Goal: Transaction & Acquisition: Purchase product/service

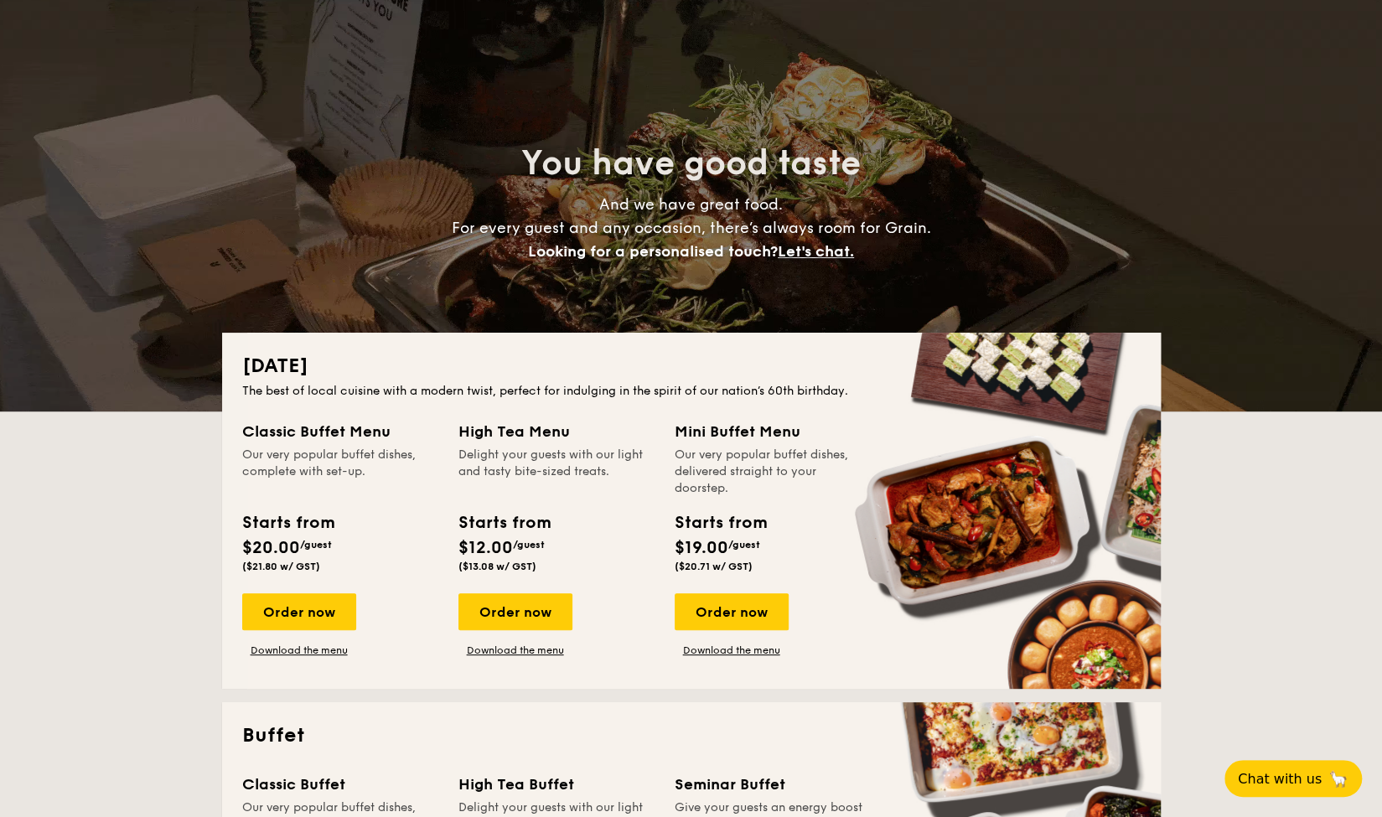
scroll to position [84, 0]
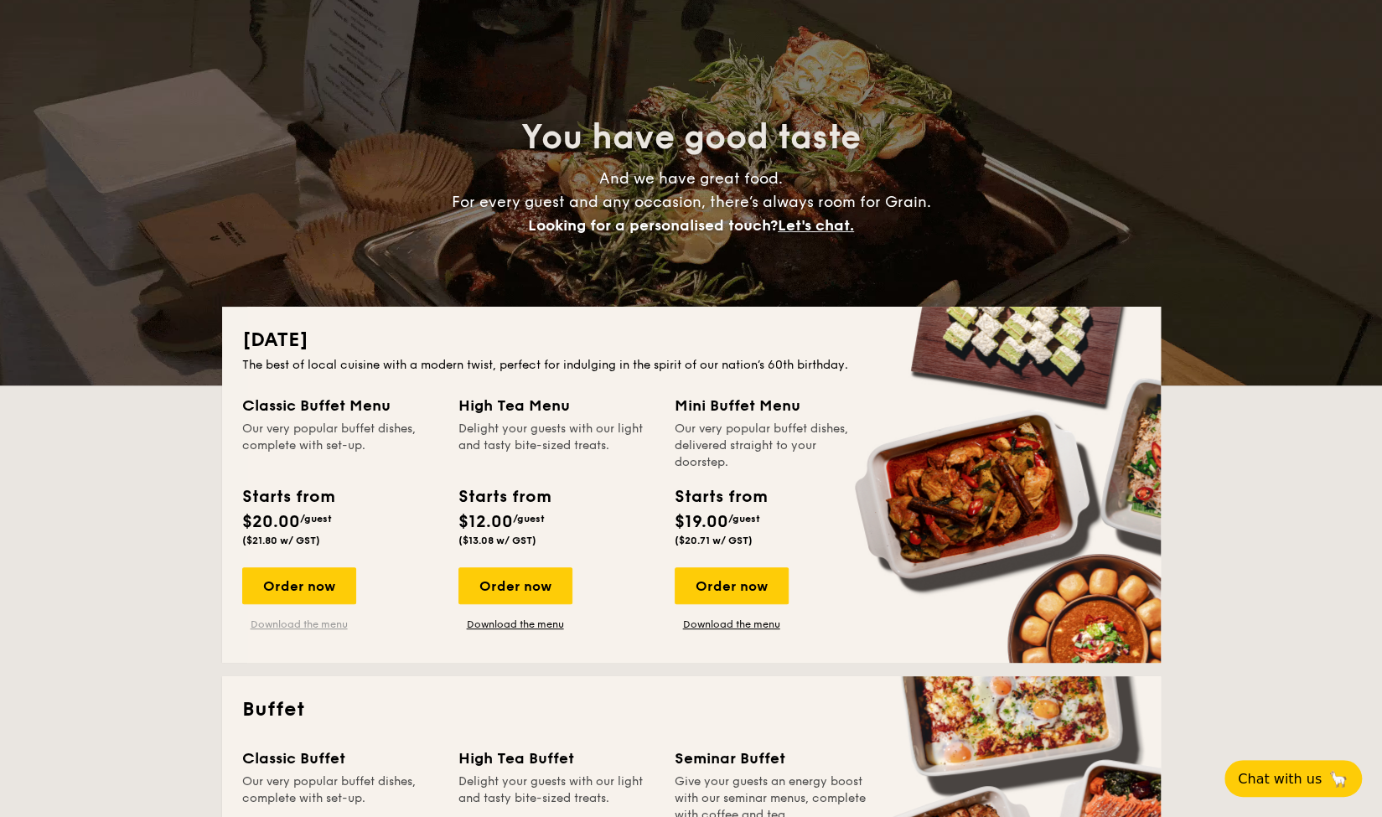
click at [310, 626] on link "Download the menu" at bounding box center [299, 624] width 114 height 13
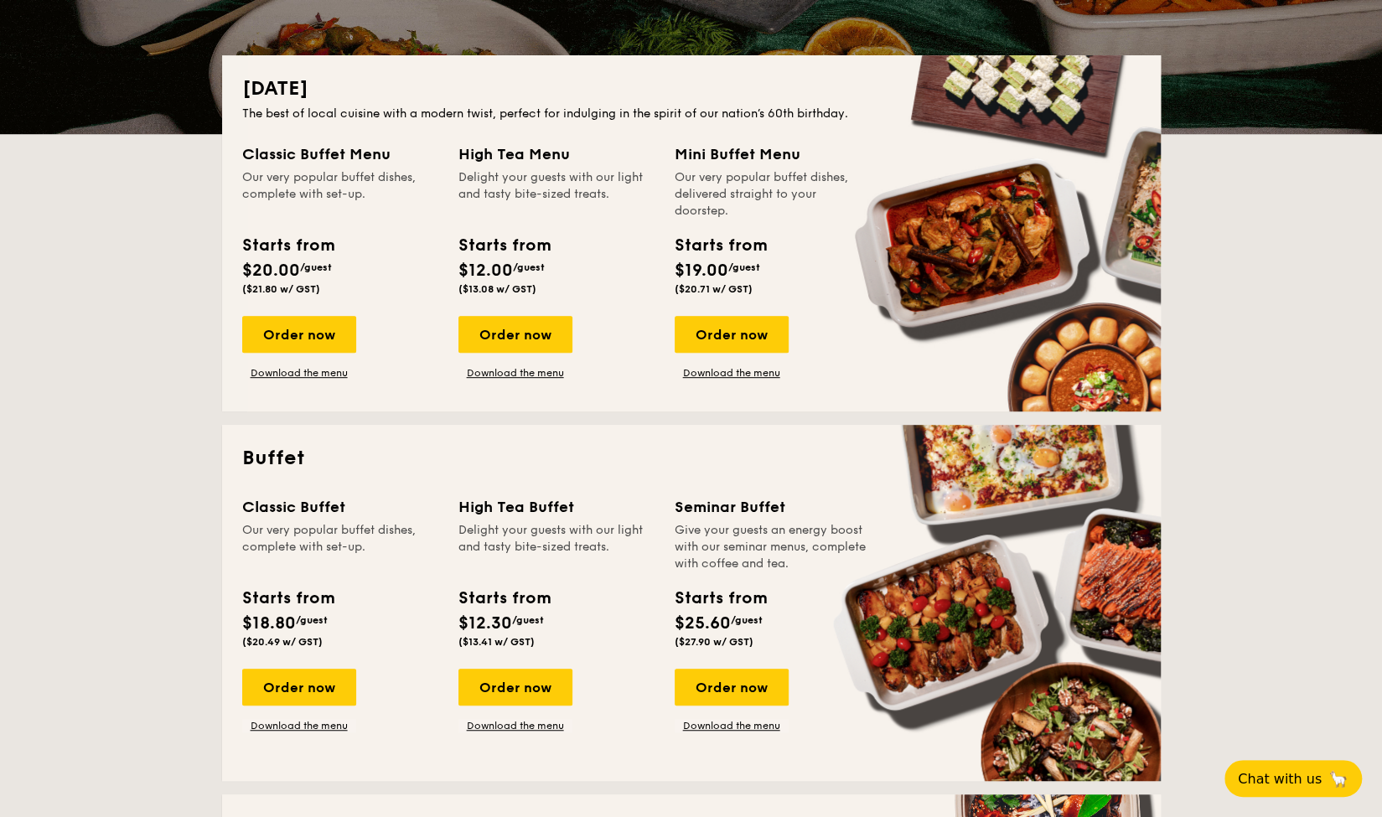
scroll to position [670, 0]
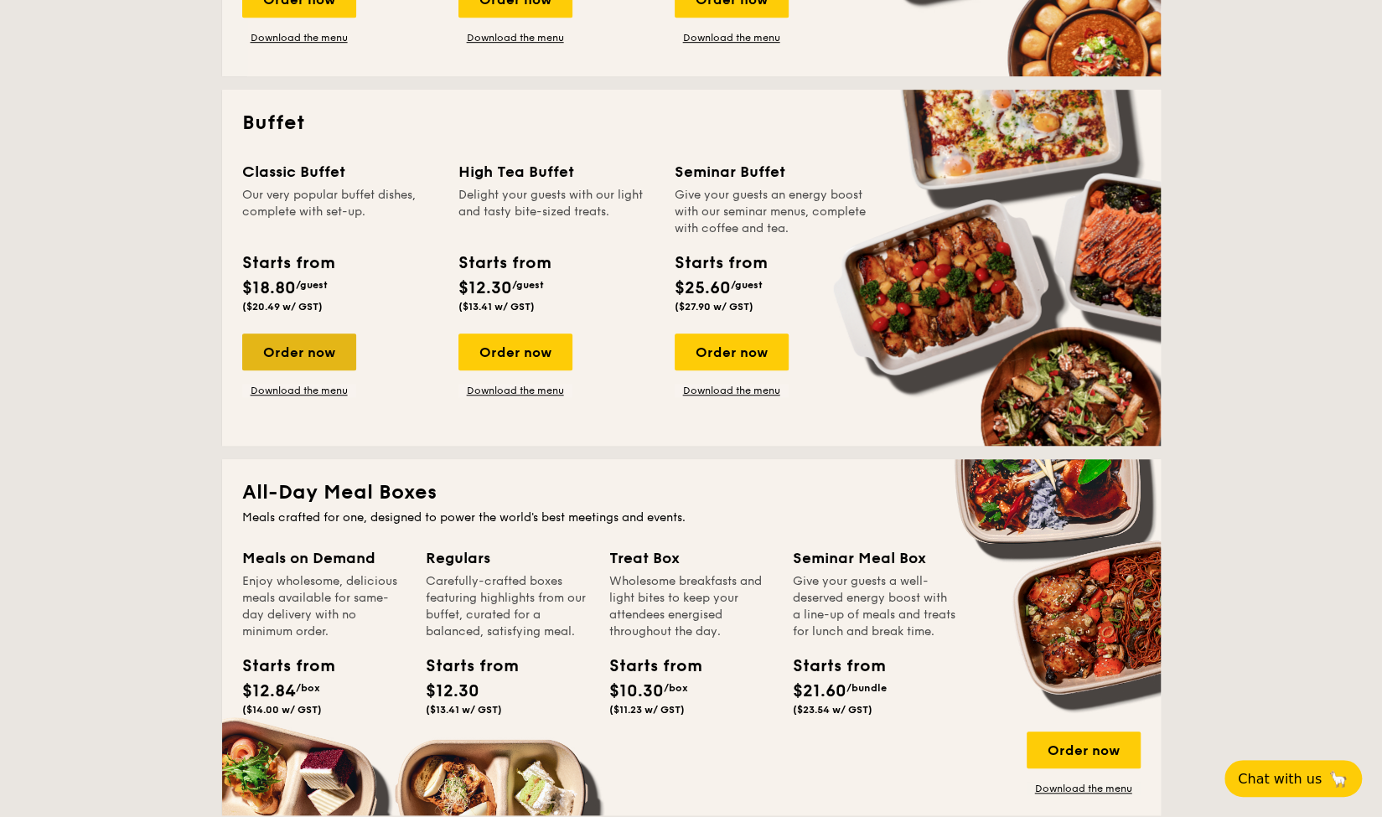
click at [288, 358] on div "Order now" at bounding box center [299, 352] width 114 height 37
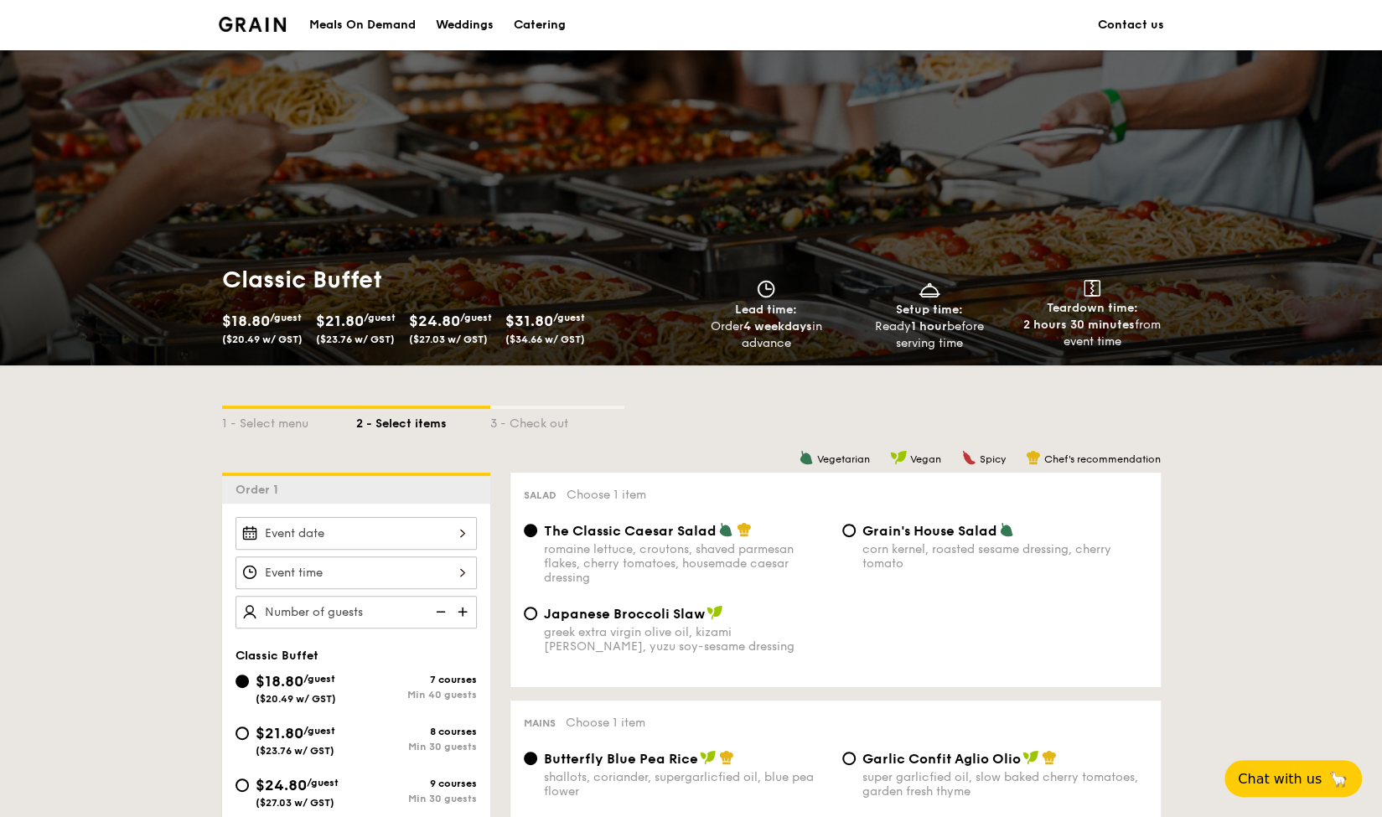
scroll to position [84, 0]
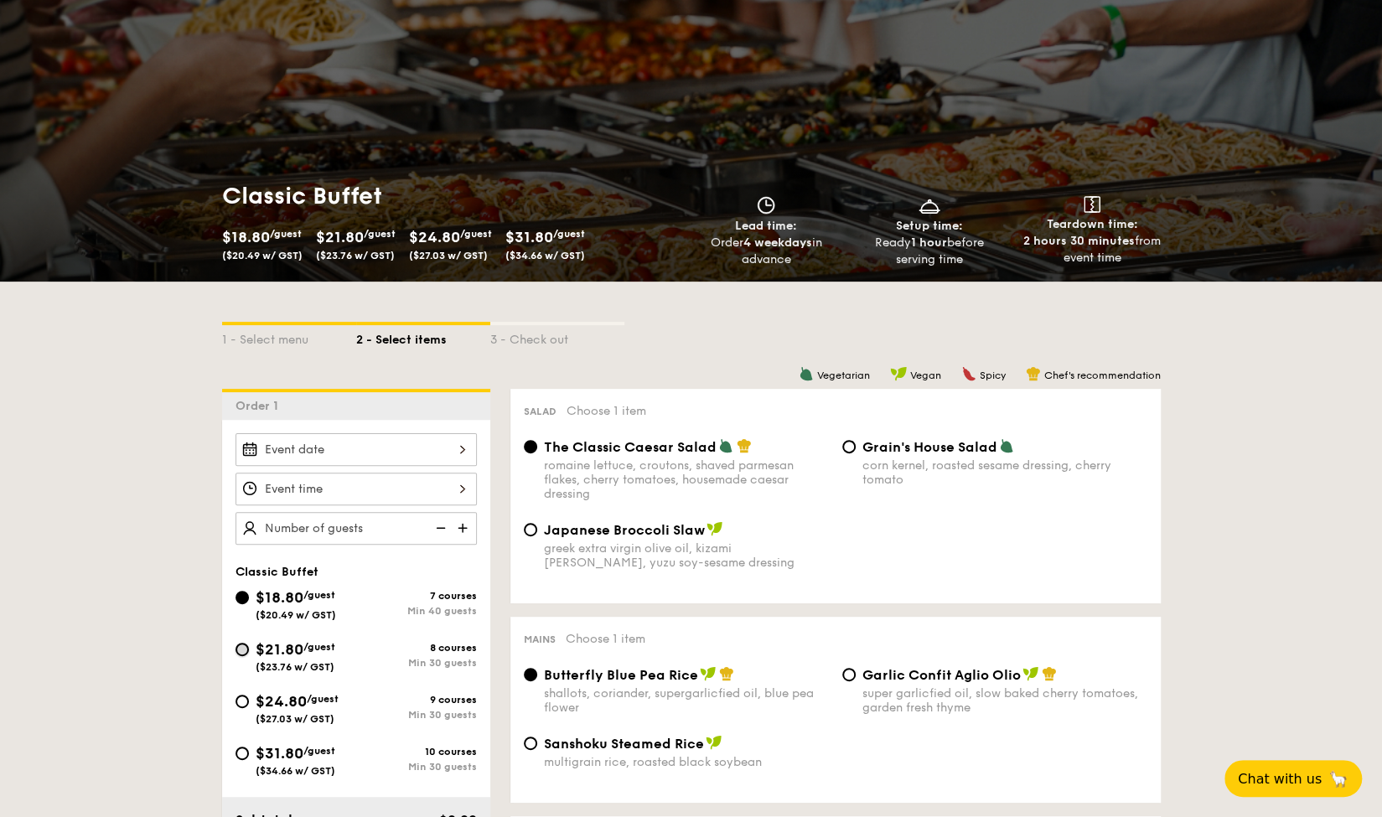
click at [246, 643] on input "$21.80 /guest ($23.76 w/ GST) 8 courses Min 30 guests" at bounding box center [241, 649] width 13 height 13
radio input "true"
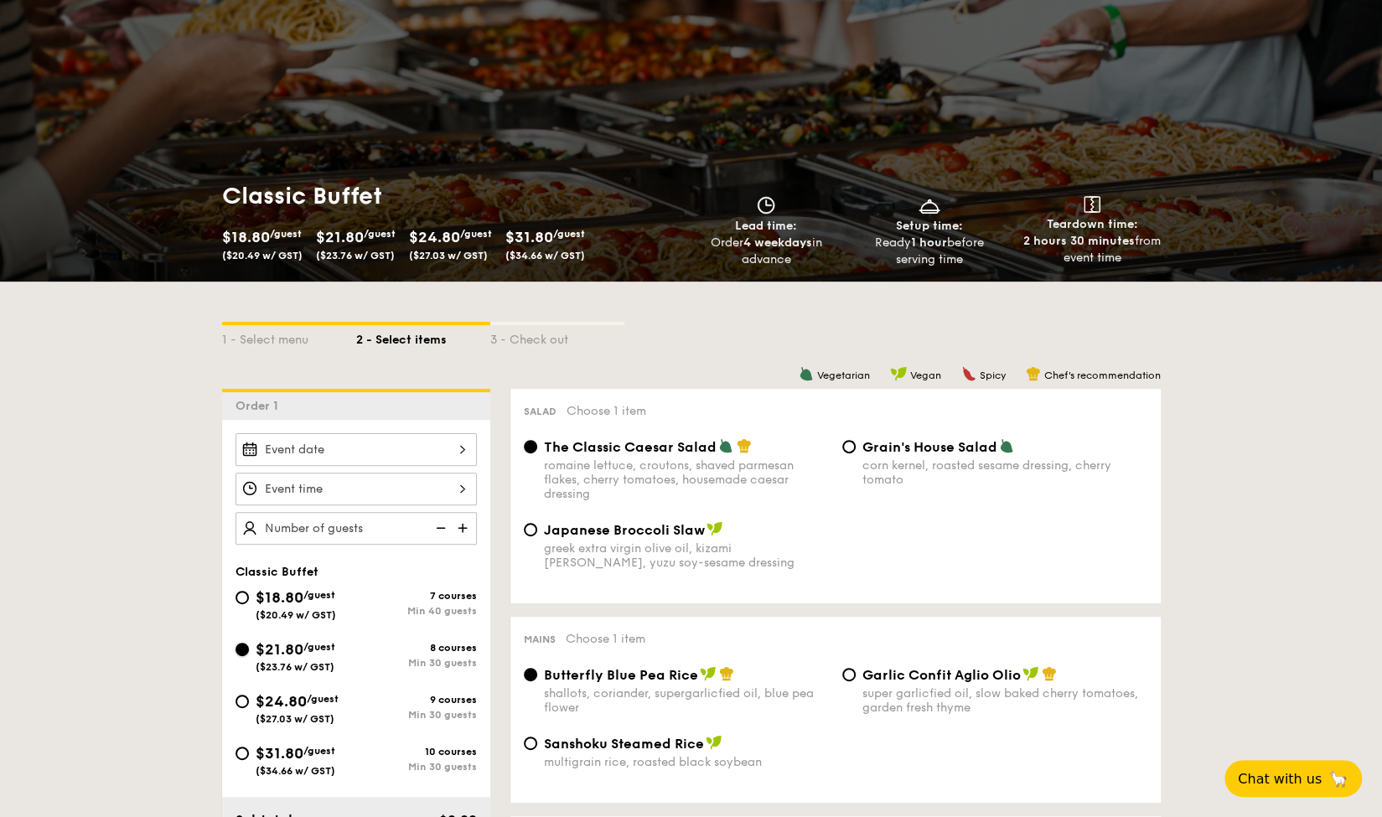
radio input "true"
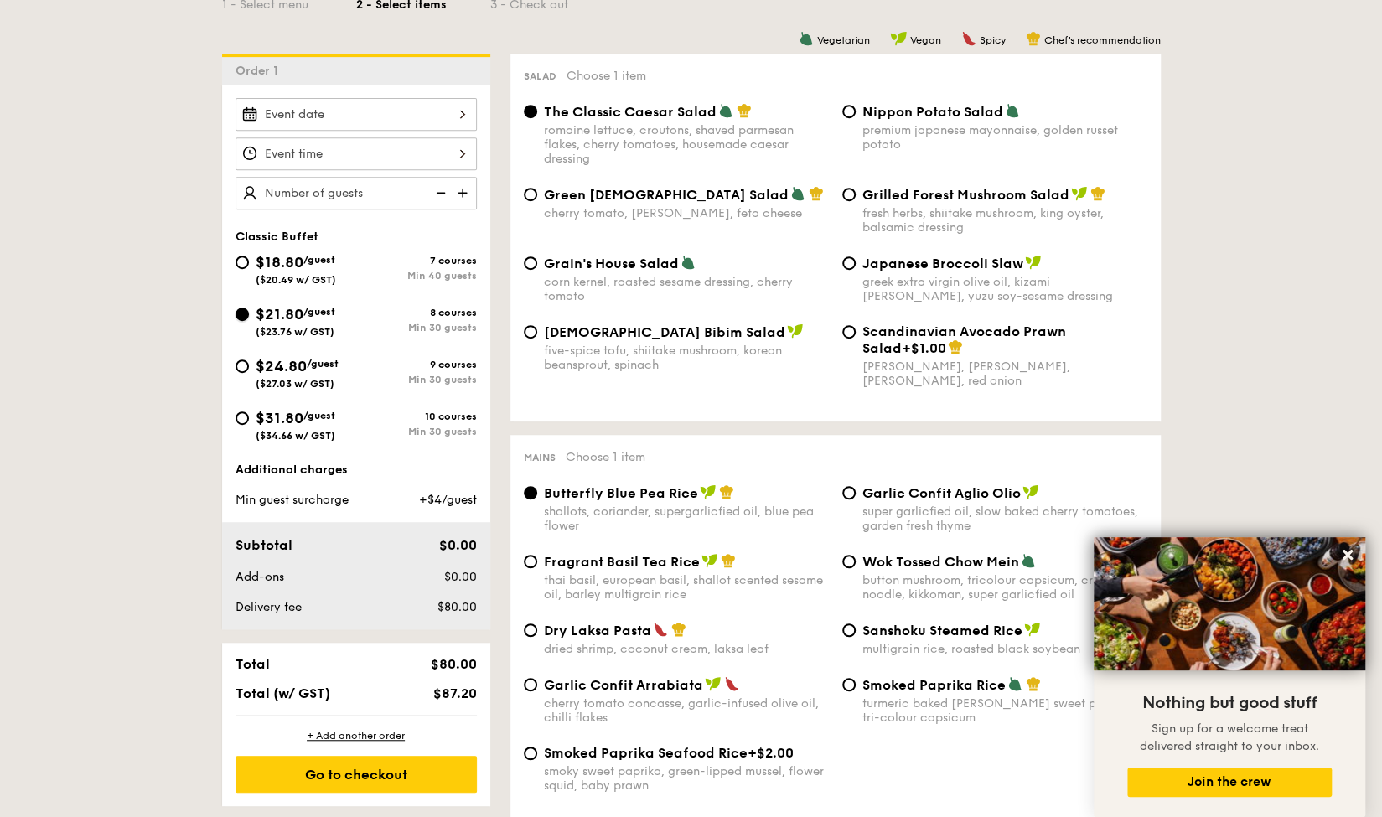
scroll to position [0, 0]
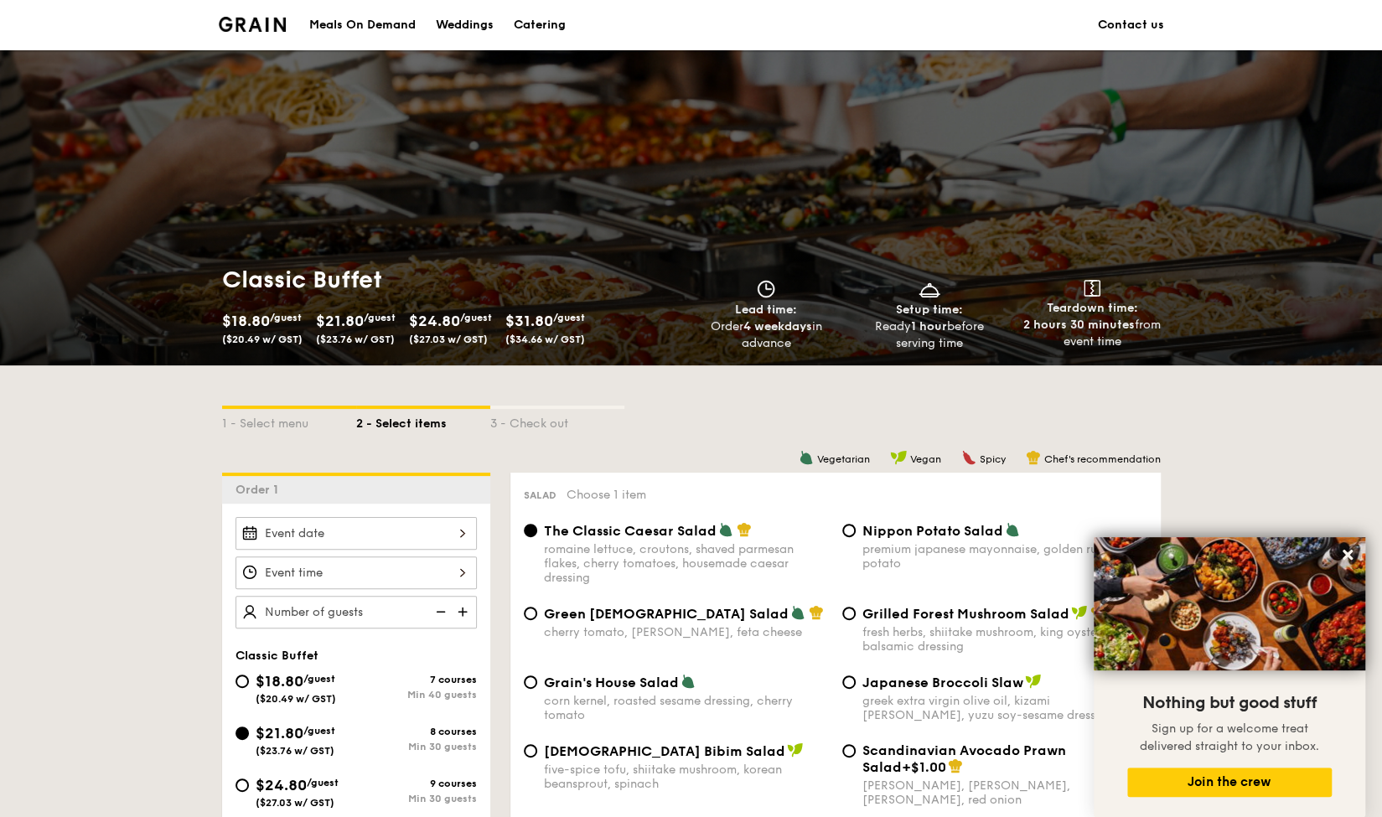
click at [463, 28] on div "Weddings" at bounding box center [465, 25] width 58 height 50
